Goal: Task Accomplishment & Management: Complete application form

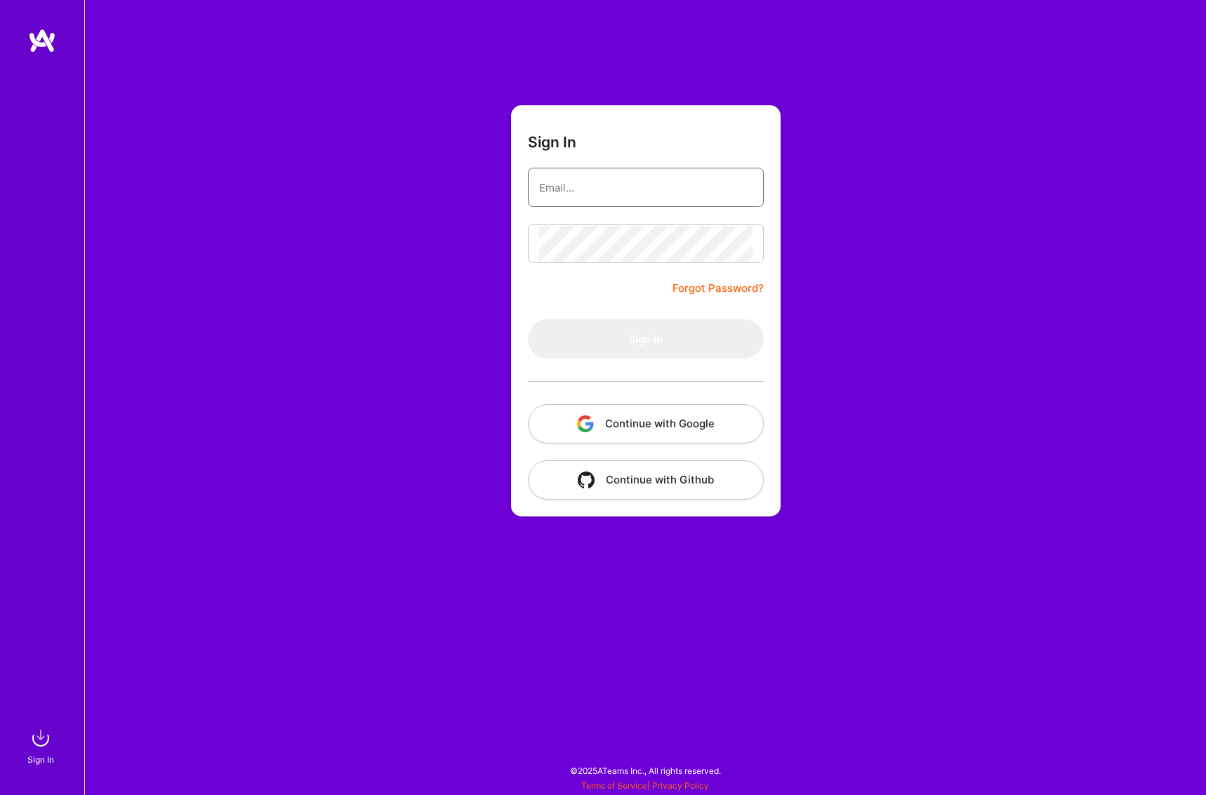
click at [592, 185] on input "email" at bounding box center [645, 188] width 213 height 36
type input "[EMAIL_ADDRESS][DOMAIN_NAME]"
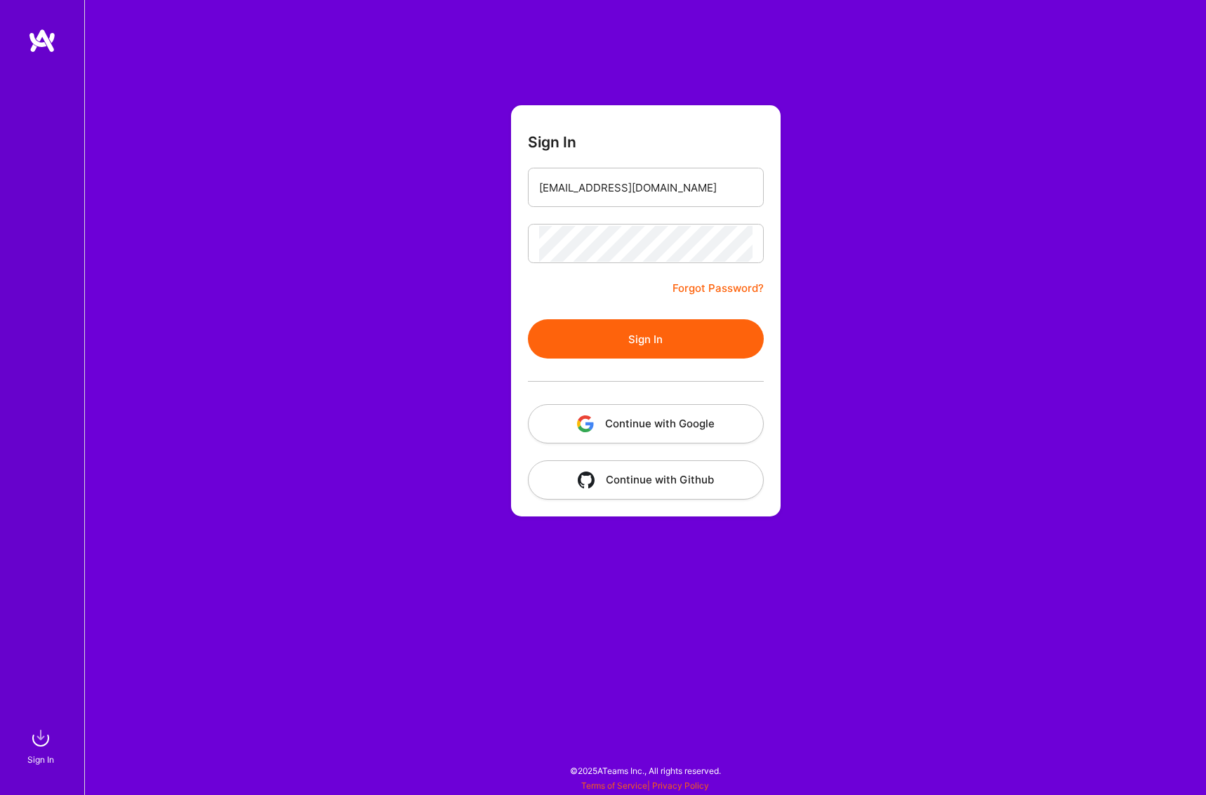
click at [604, 337] on button "Sign In" at bounding box center [646, 338] width 236 height 39
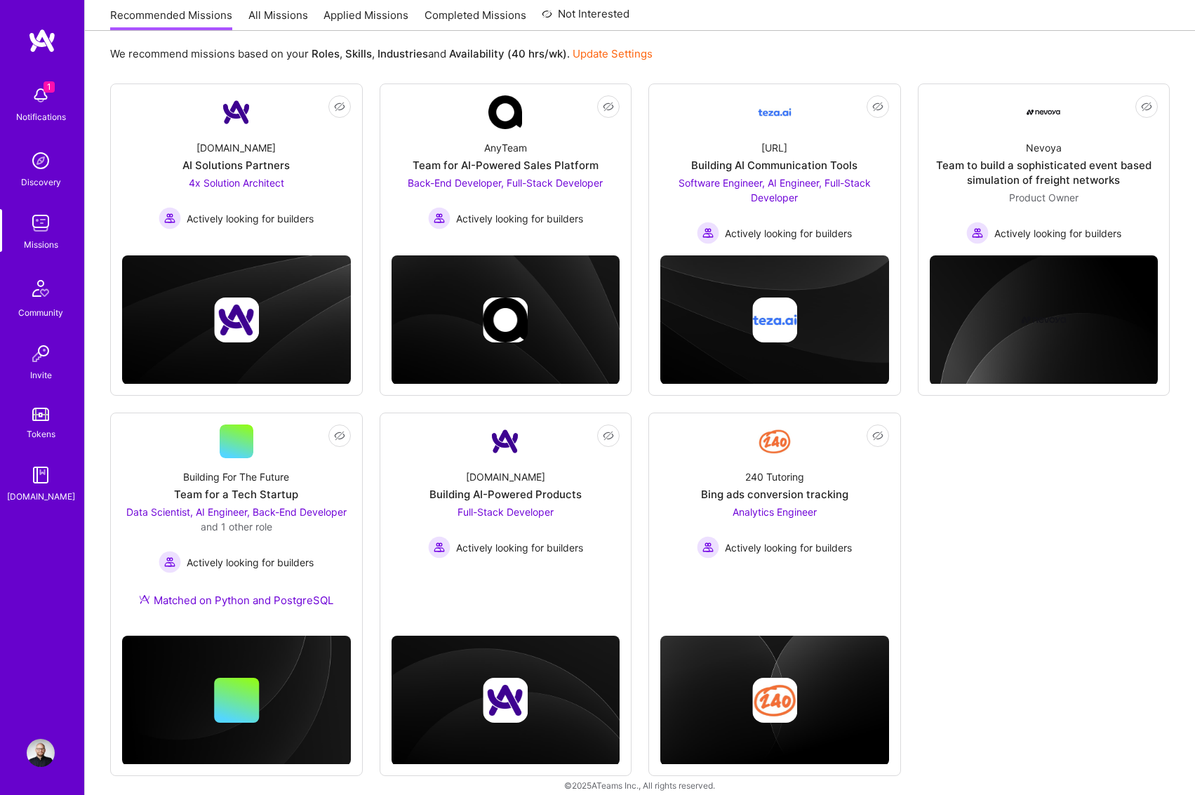
scroll to position [168, 0]
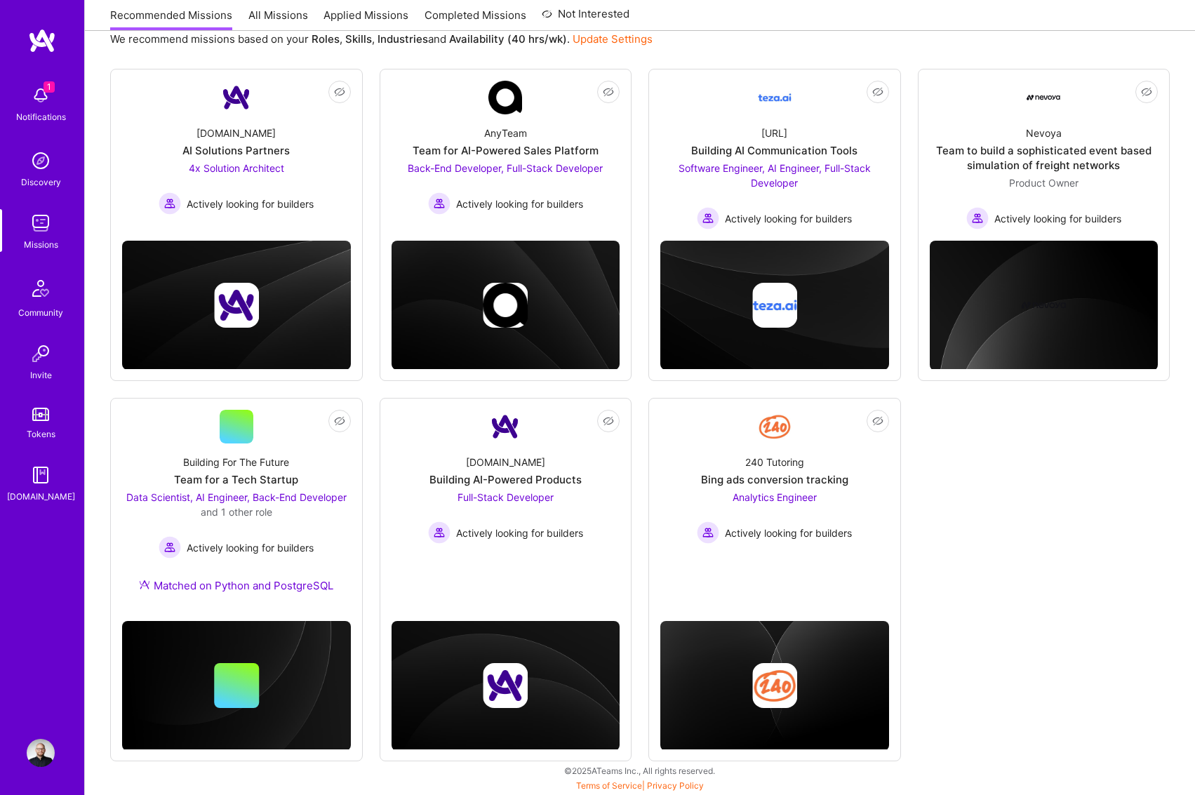
click at [91, 164] on div "We recommend missions based on your Roles , Skills , Industries and Availabilit…" at bounding box center [640, 402] width 1110 height 786
click at [283, 517] on div "Data Scientist, AI Engineer, Back-End Developer and 1 other role" at bounding box center [236, 504] width 229 height 29
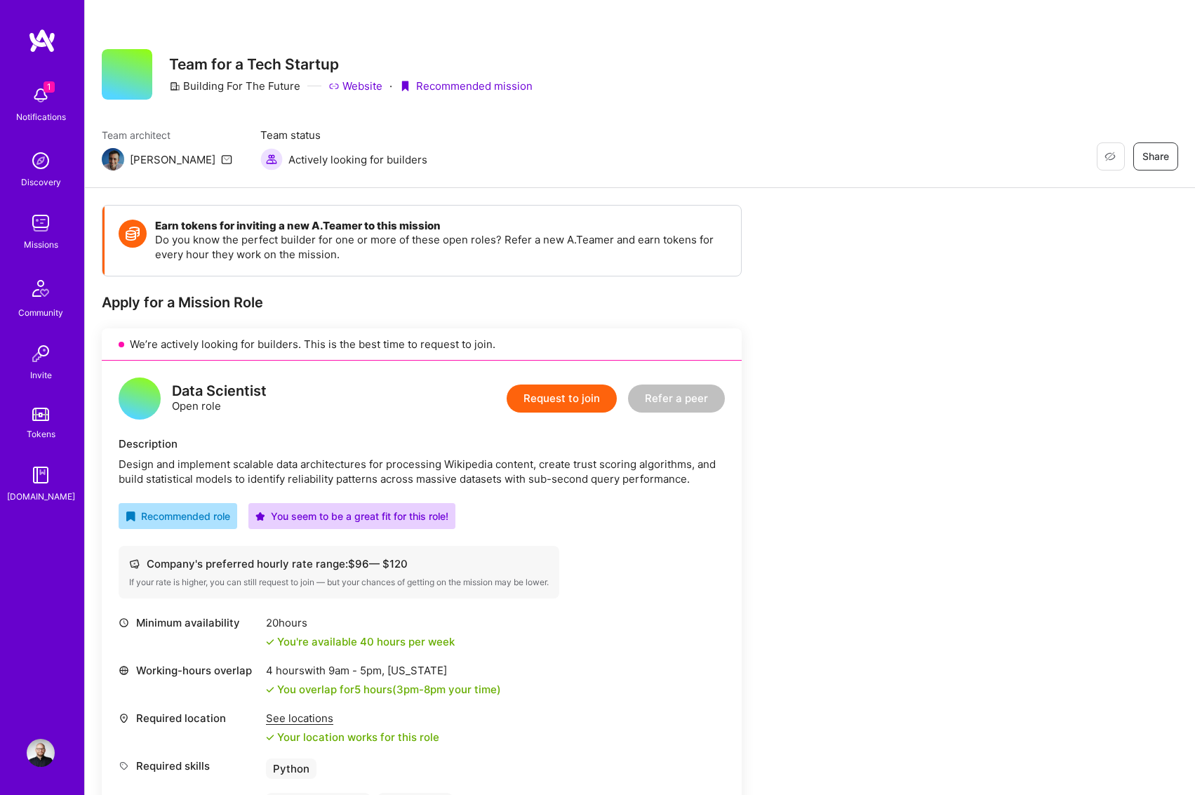
click at [38, 91] on img at bounding box center [41, 95] width 28 height 28
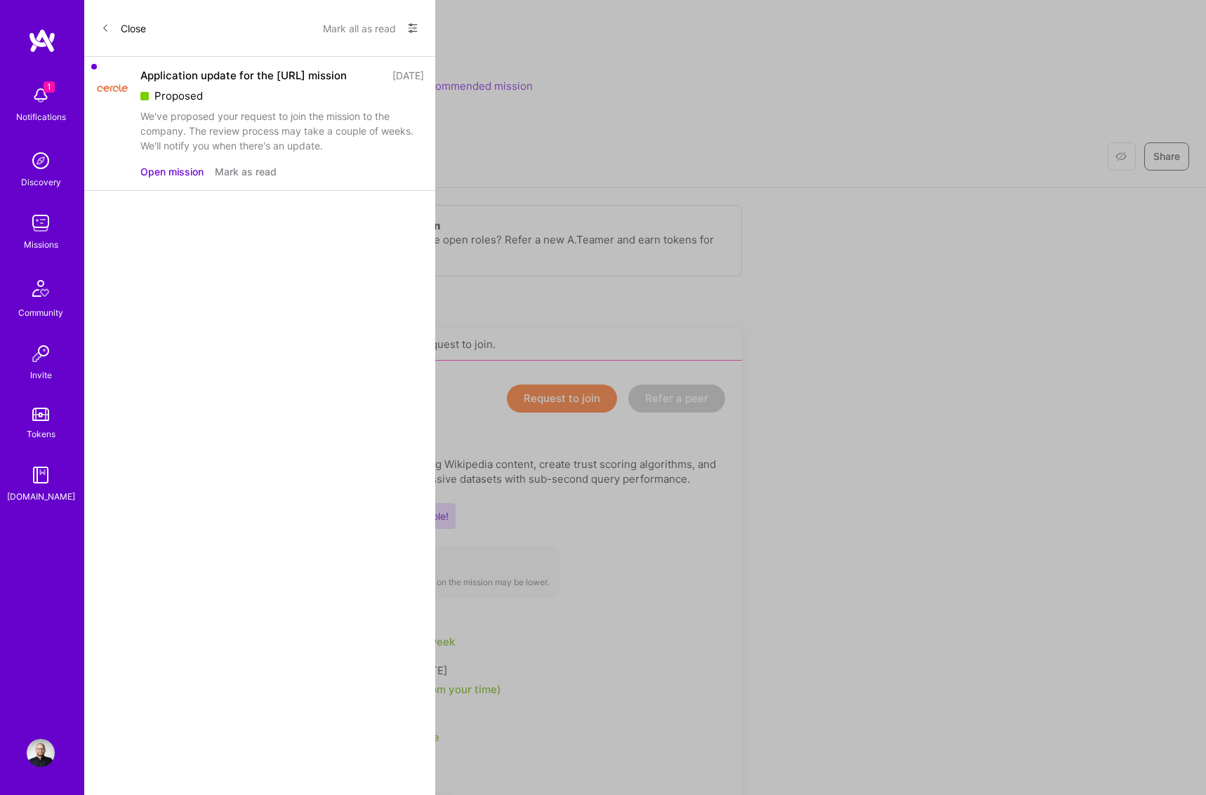
click at [250, 124] on div "We've proposed your request to join the mission to the company. The review proc…" at bounding box center [282, 131] width 284 height 44
click at [235, 136] on div "We've proposed your request to join the mission to the company. The review proc…" at bounding box center [282, 131] width 284 height 44
click at [184, 72] on div "Application update for the [URL] mission" at bounding box center [243, 75] width 206 height 15
click at [220, 110] on div "We've proposed your request to join the mission to the company. The review proc…" at bounding box center [282, 131] width 284 height 44
click at [156, 174] on button "Open mission" at bounding box center [171, 171] width 63 height 15
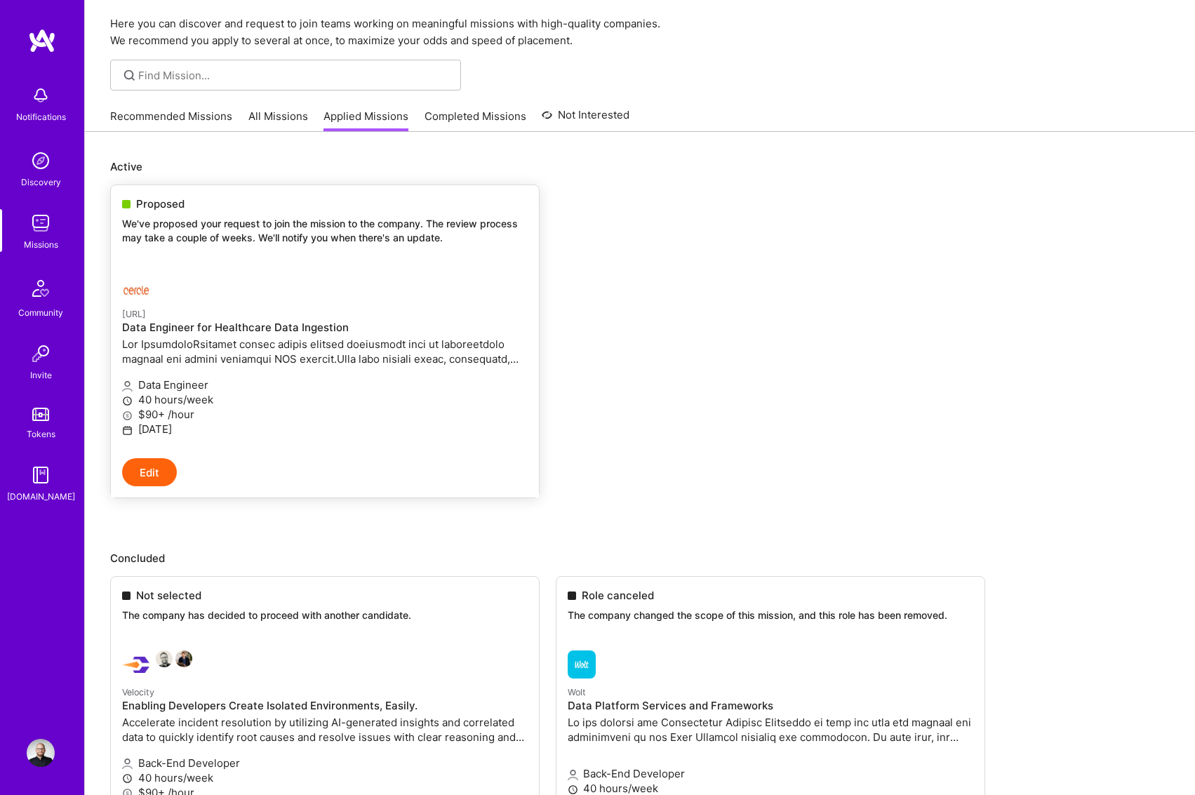
scroll to position [70, 0]
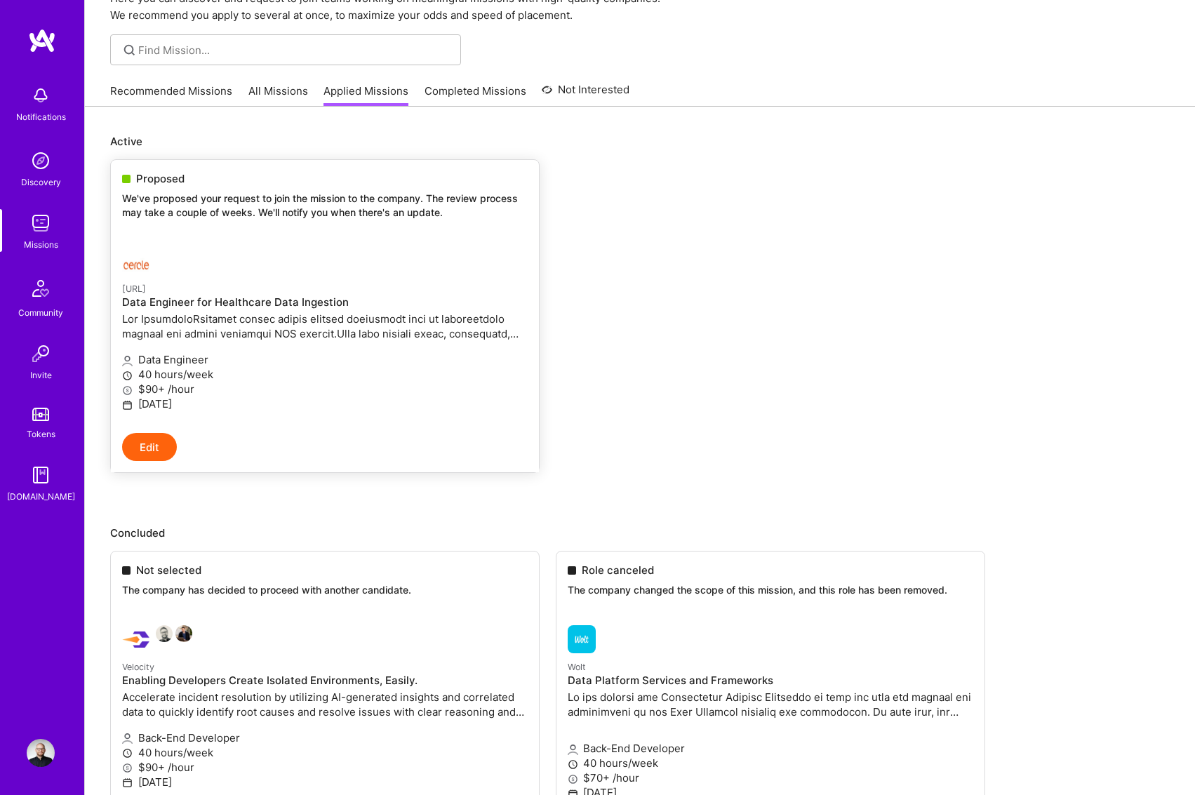
click at [330, 311] on div "[URL] Data Engineer for Healthcare Data Ingestion" at bounding box center [325, 312] width 406 height 63
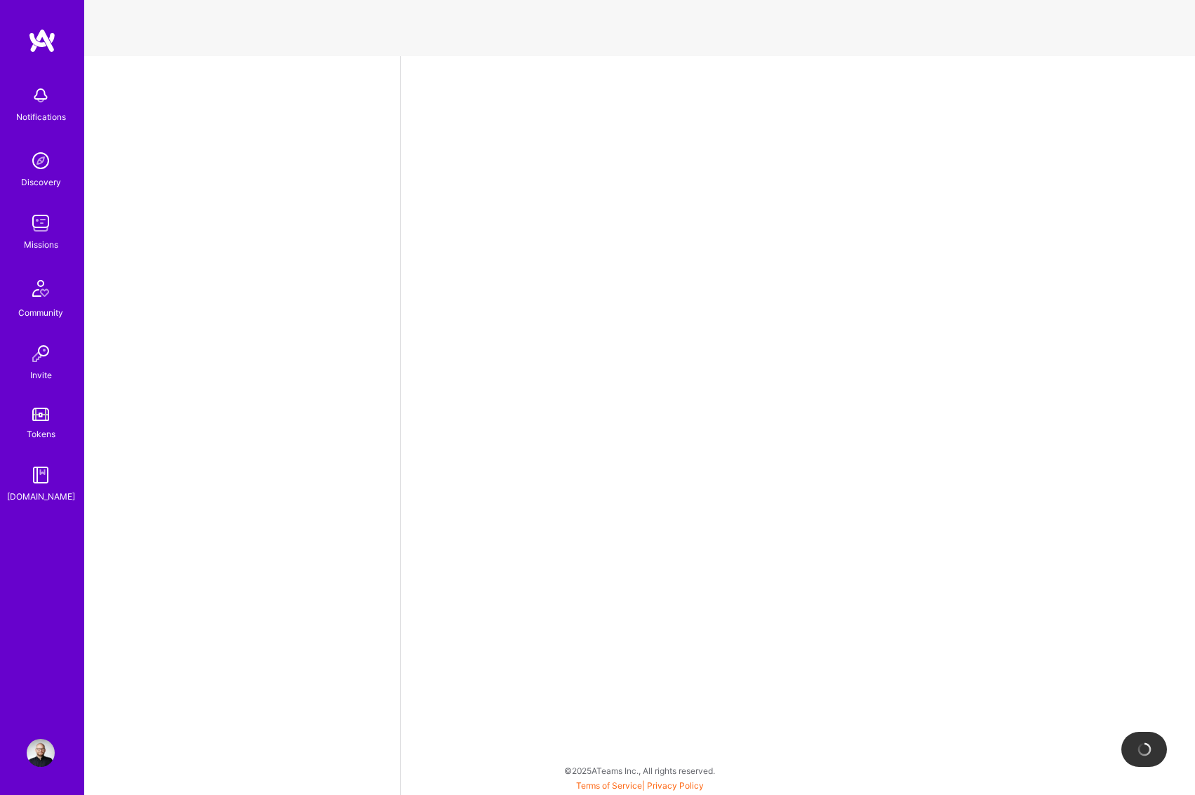
select select "PL"
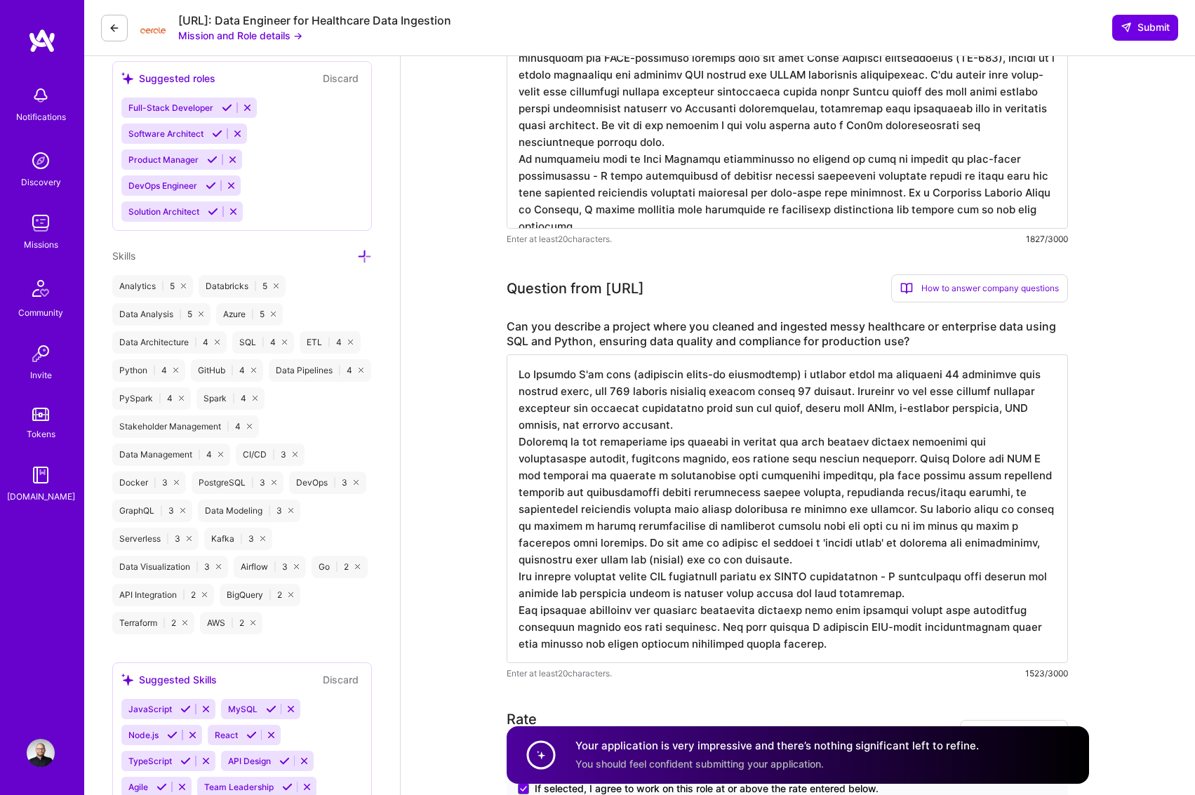
scroll to position [632, 0]
